Goal: Use online tool/utility: Use online tool/utility

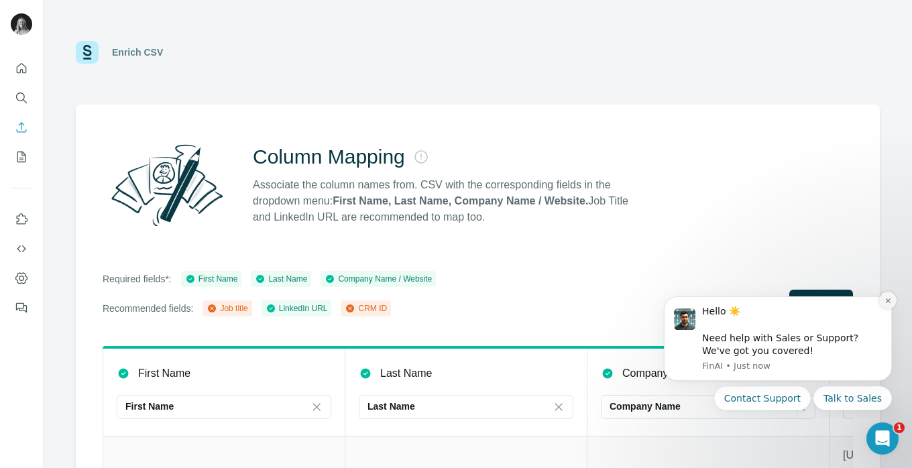
click at [886, 301] on icon "Dismiss notification" at bounding box center [888, 300] width 7 height 7
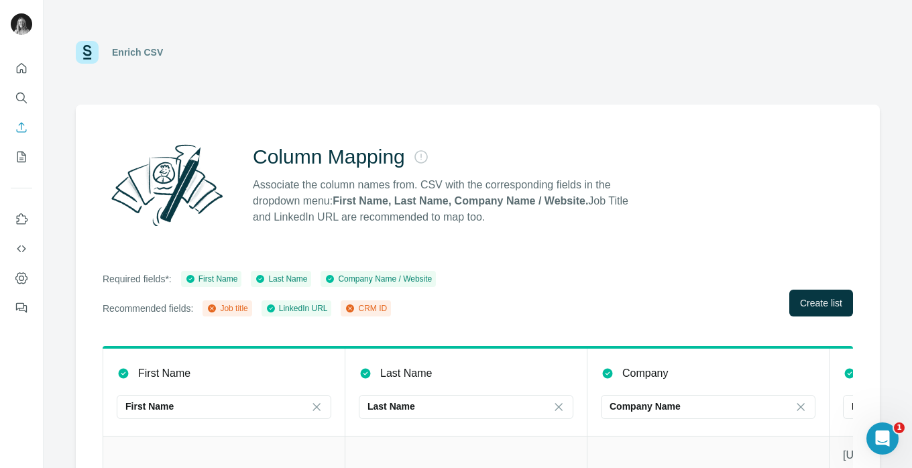
scroll to position [107, 0]
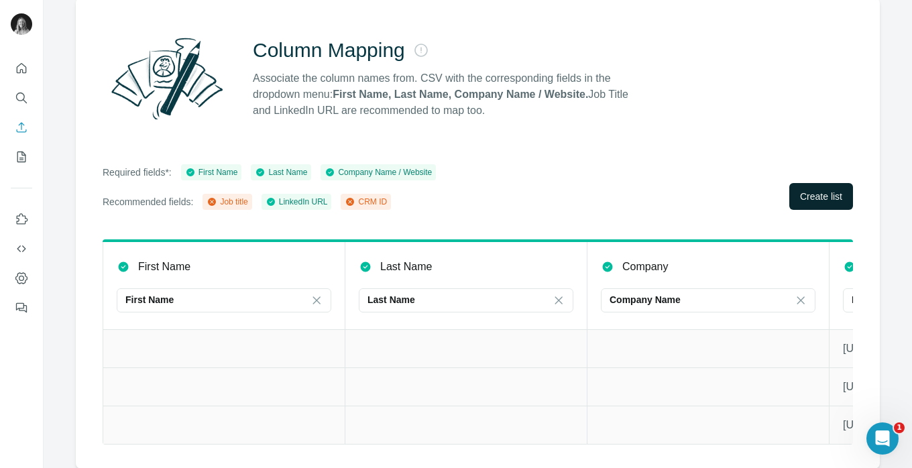
click at [811, 199] on span "Create list" at bounding box center [821, 196] width 42 height 13
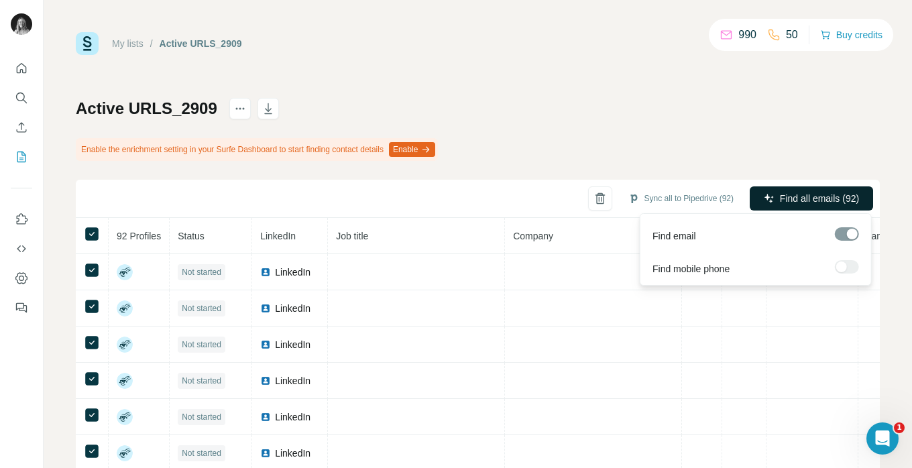
click at [813, 201] on span "Find all emails (92)" at bounding box center [819, 198] width 79 height 13
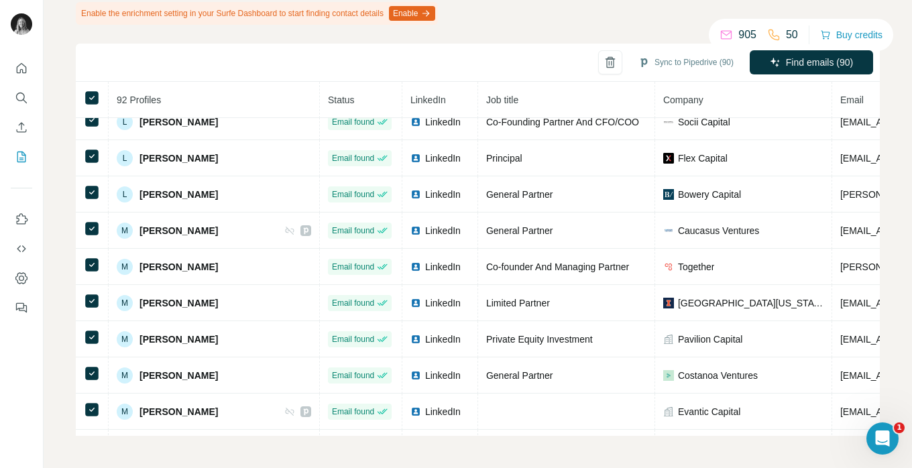
scroll to position [1911, 0]
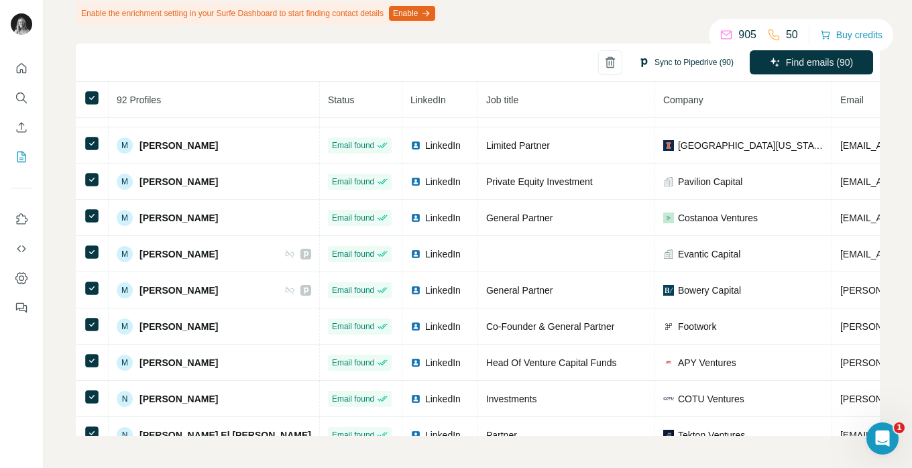
click at [661, 63] on button "Sync to Pipedrive (90)" at bounding box center [686, 62] width 114 height 20
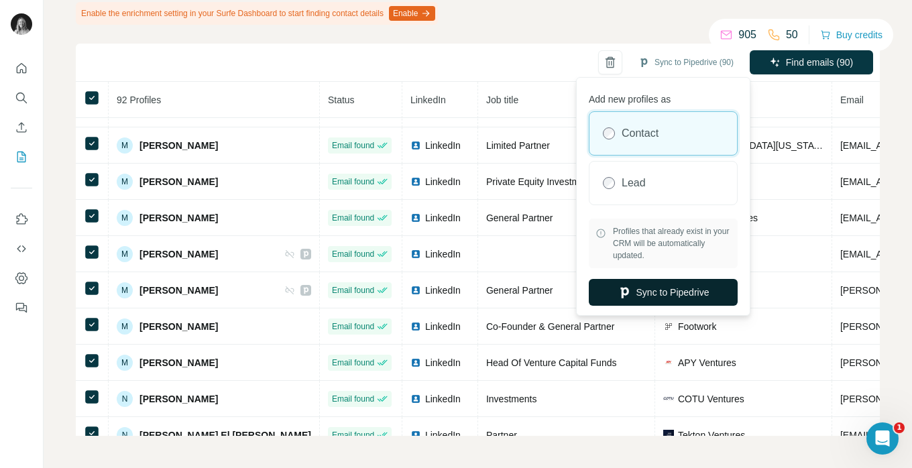
click at [647, 299] on button "Sync to Pipedrive" at bounding box center [663, 292] width 149 height 27
